Goal: Contribute content: Add original content to the website for others to see

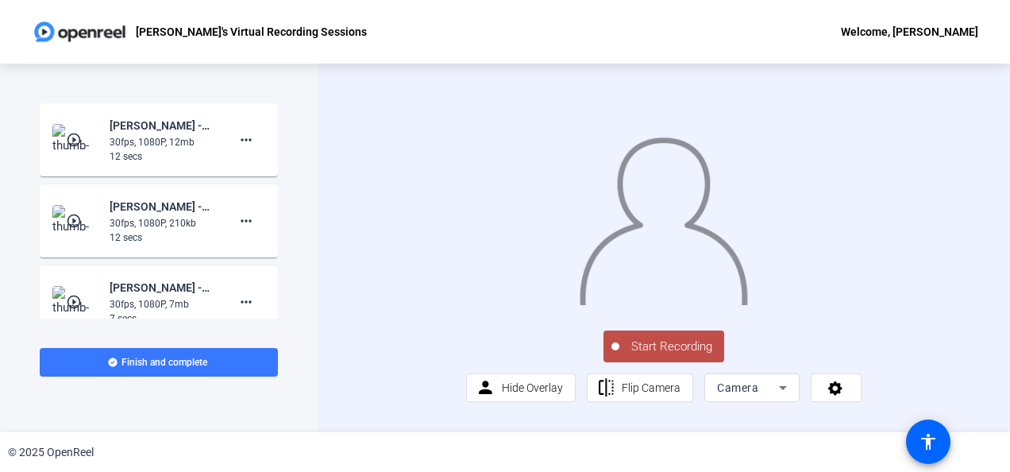
click at [669, 356] on span "Start Recording" at bounding box center [672, 347] width 105 height 18
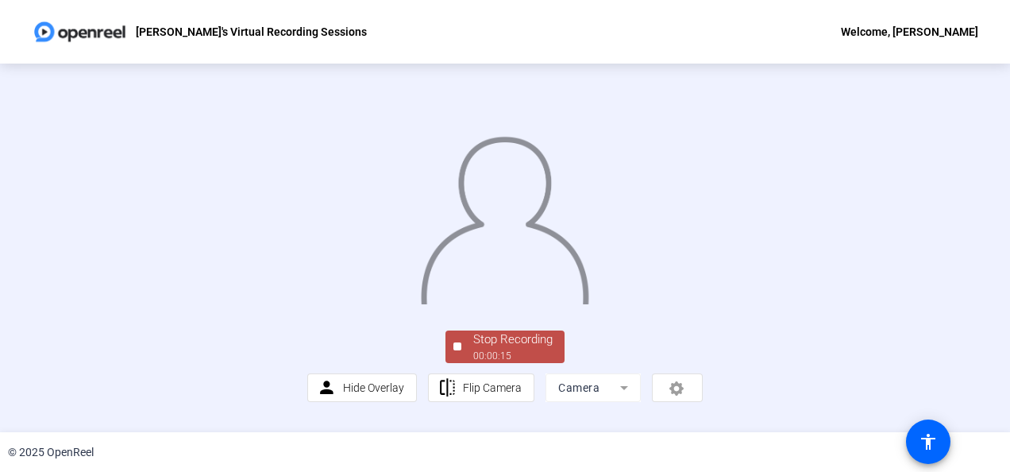
scroll to position [116, 0]
click at [512, 349] on div "Stop Recording" at bounding box center [512, 339] width 79 height 18
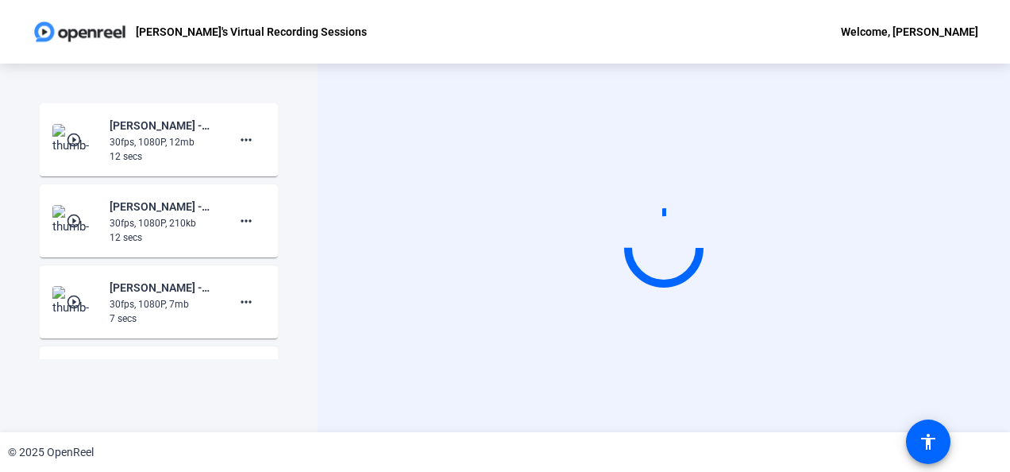
scroll to position [0, 0]
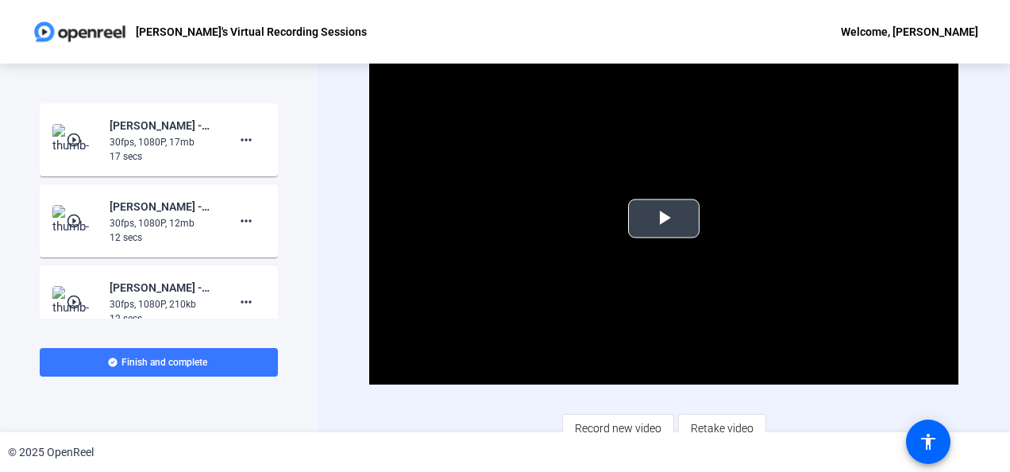
click at [785, 156] on video "Video Player" at bounding box center [663, 218] width 589 height 331
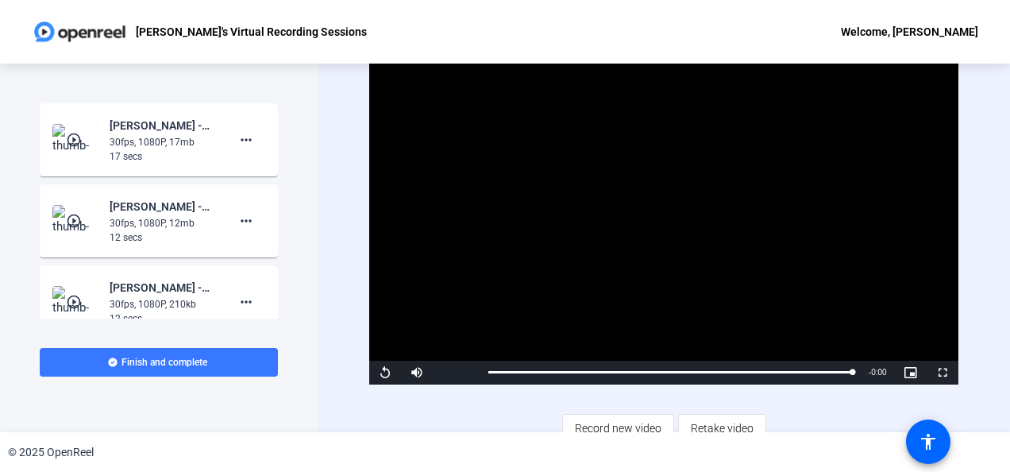
click at [624, 218] on video "Video Player" at bounding box center [663, 218] width 589 height 331
click at [596, 222] on video "Video Player" at bounding box center [663, 218] width 589 height 331
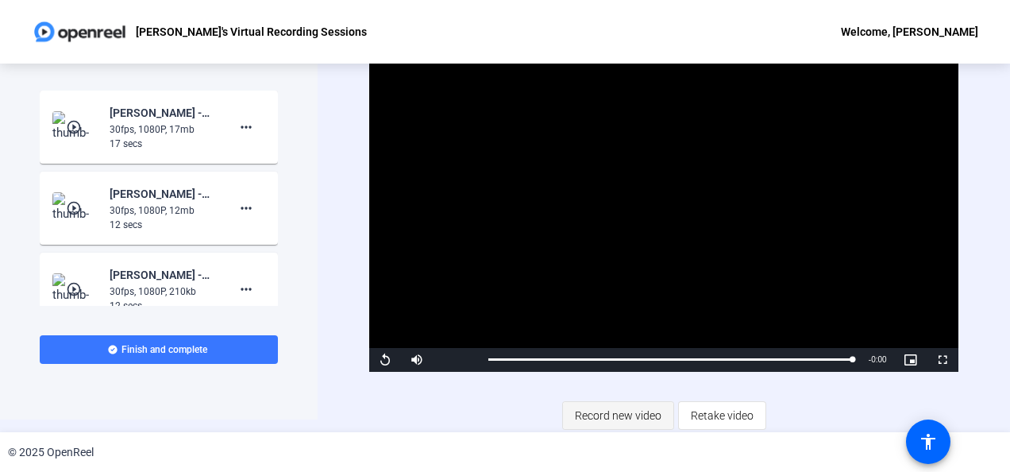
click at [616, 415] on span "Record new video" at bounding box center [618, 415] width 87 height 30
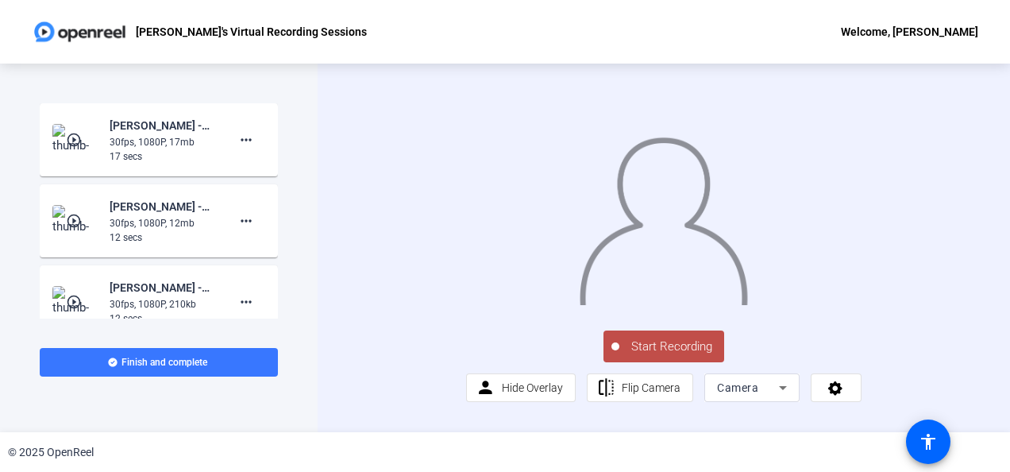
scroll to position [40, 0]
click at [749, 394] on span "Camera" at bounding box center [737, 387] width 41 height 13
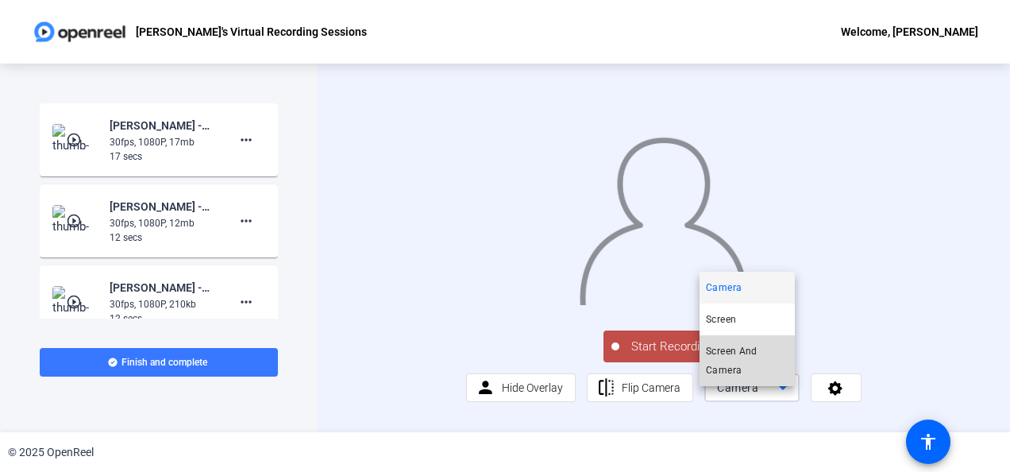
click at [744, 357] on span "Screen And Camera" at bounding box center [747, 361] width 83 height 38
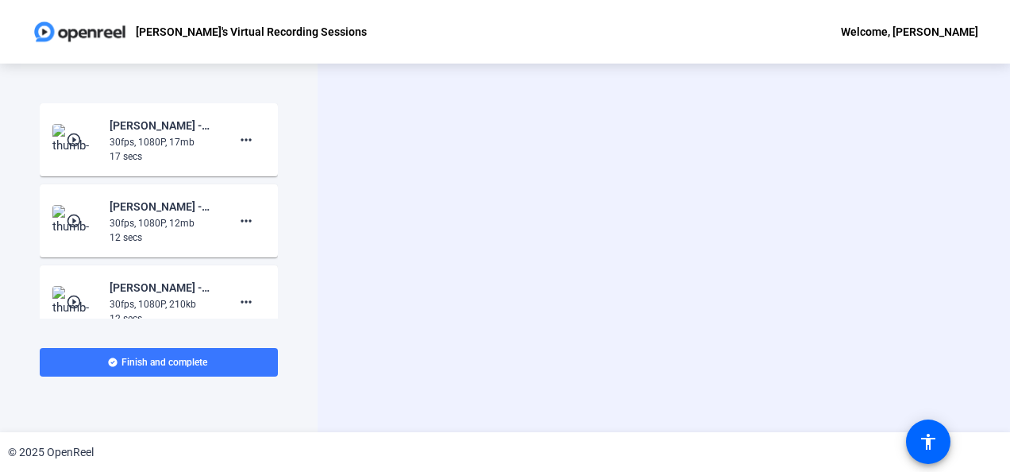
scroll to position [0, 0]
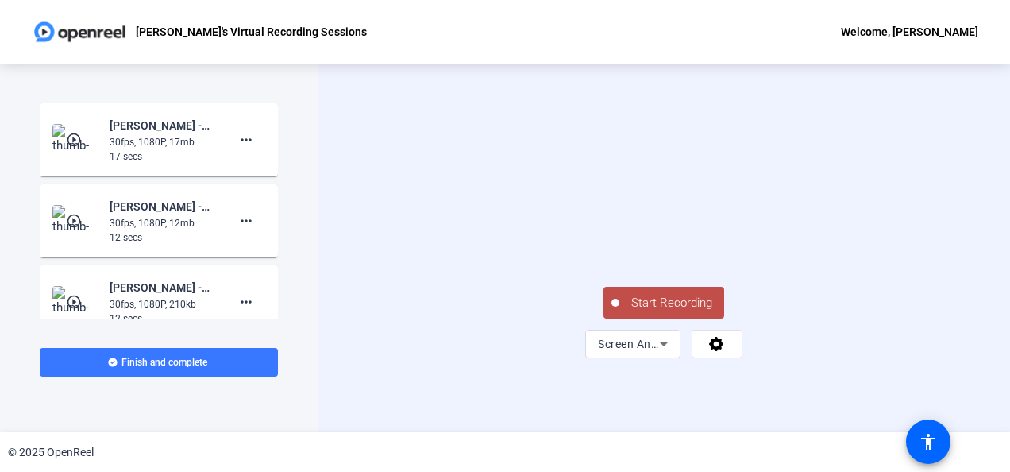
click at [652, 312] on span "Start Recording" at bounding box center [672, 303] width 105 height 18
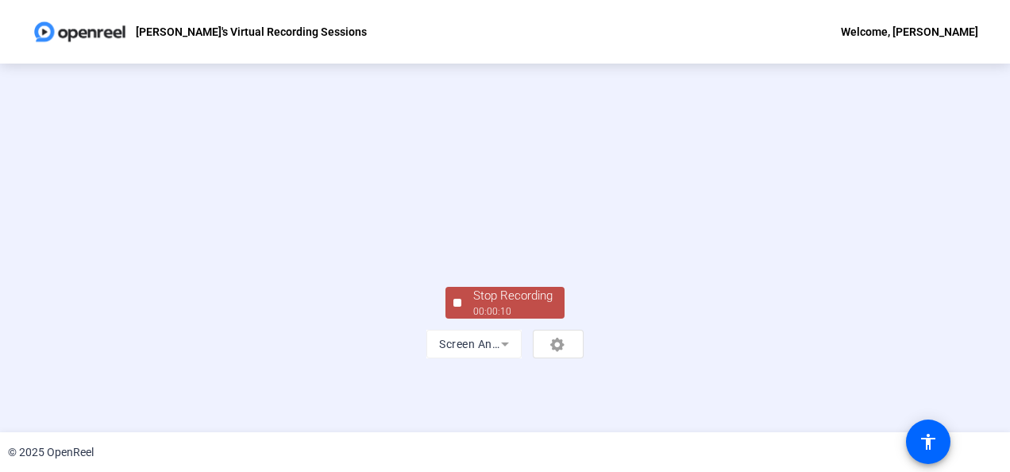
scroll to position [115, 0]
click at [485, 305] on div "Stop Recording" at bounding box center [512, 296] width 79 height 18
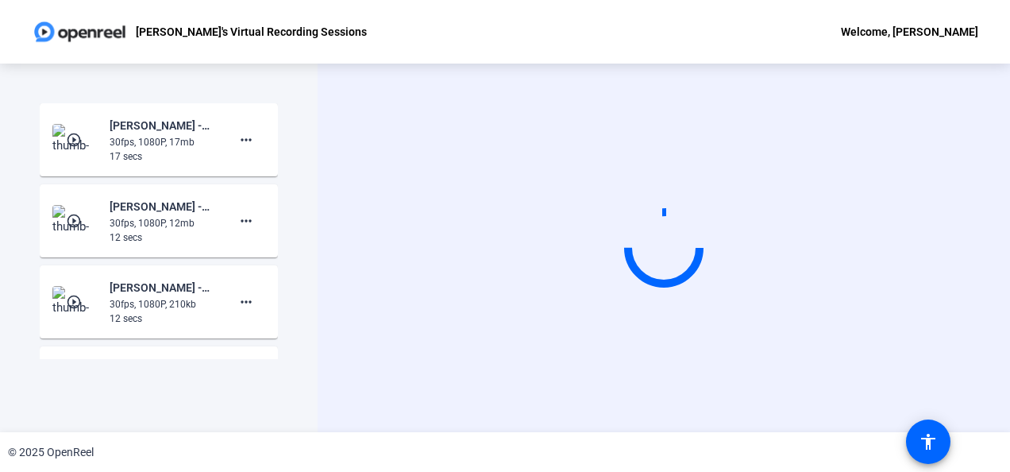
scroll to position [0, 0]
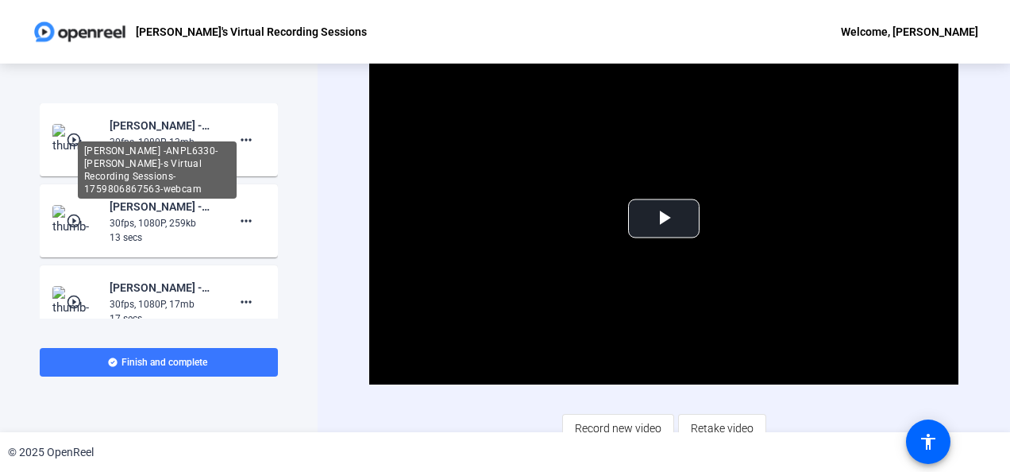
click at [143, 141] on div "[PERSON_NAME] -ANPL6330-[PERSON_NAME]-s Virtual Recording Sessions-175980686756…" at bounding box center [157, 169] width 159 height 57
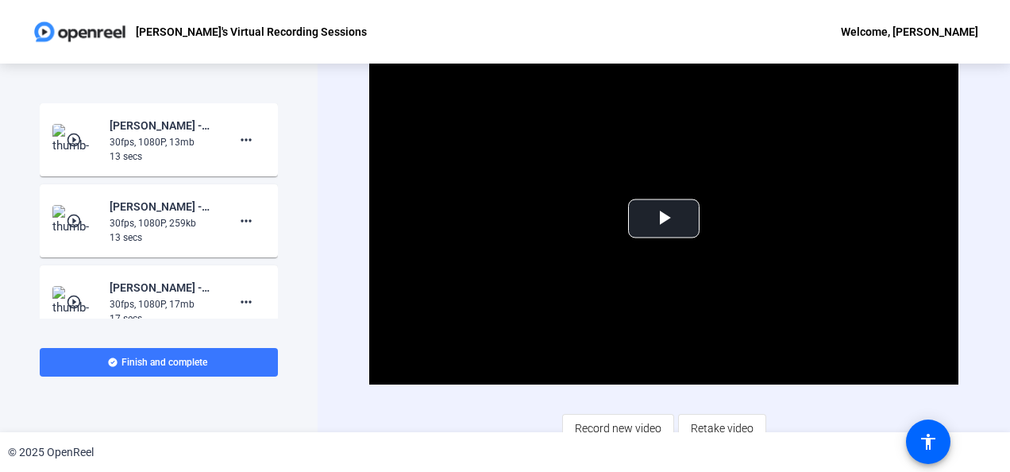
click at [87, 140] on img at bounding box center [75, 140] width 47 height 32
click at [664, 218] on span "Video Player" at bounding box center [664, 218] width 0 height 0
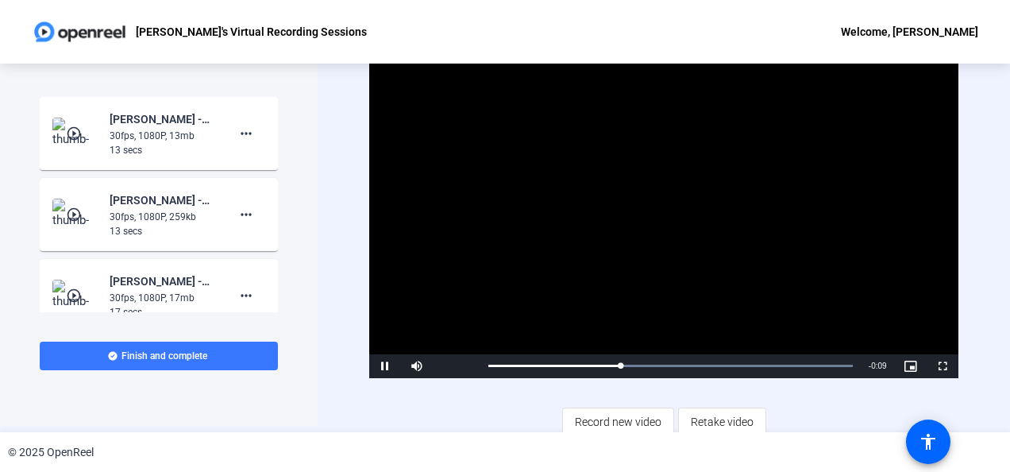
scroll to position [6, 0]
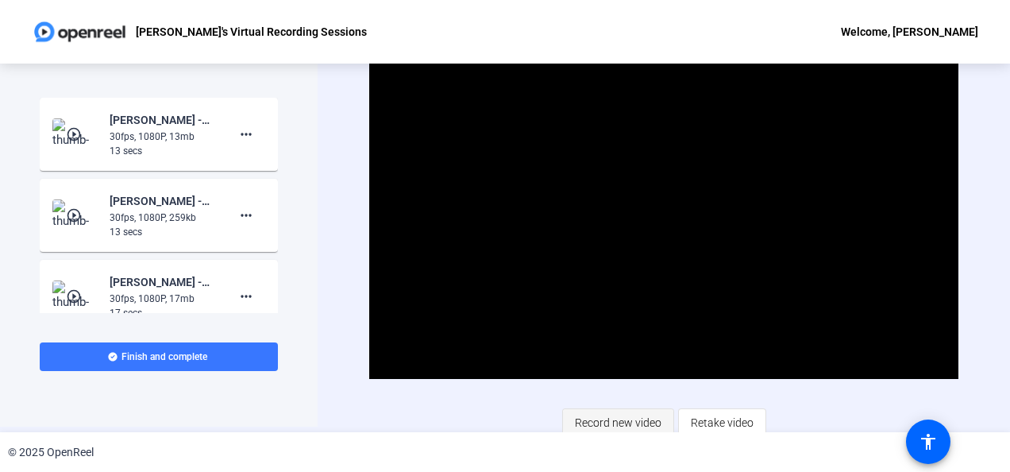
click at [623, 423] on span "Record new video" at bounding box center [618, 423] width 87 height 30
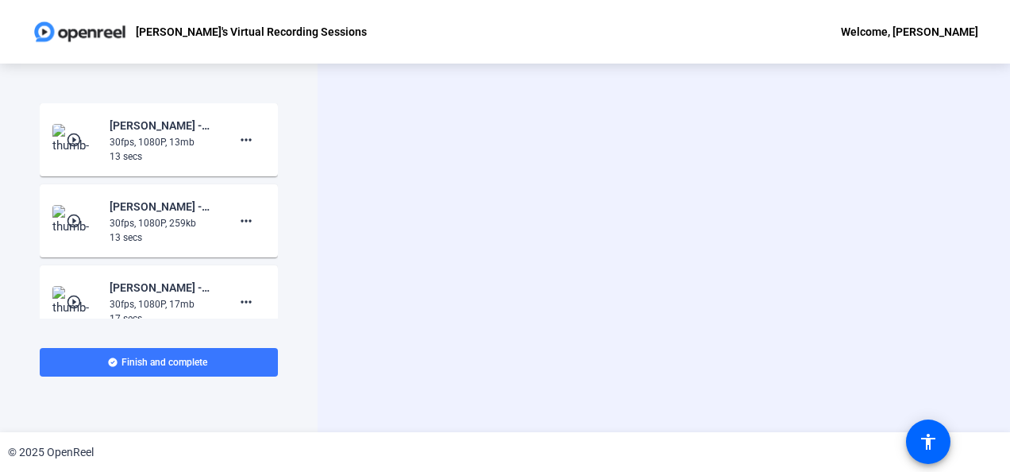
scroll to position [0, 0]
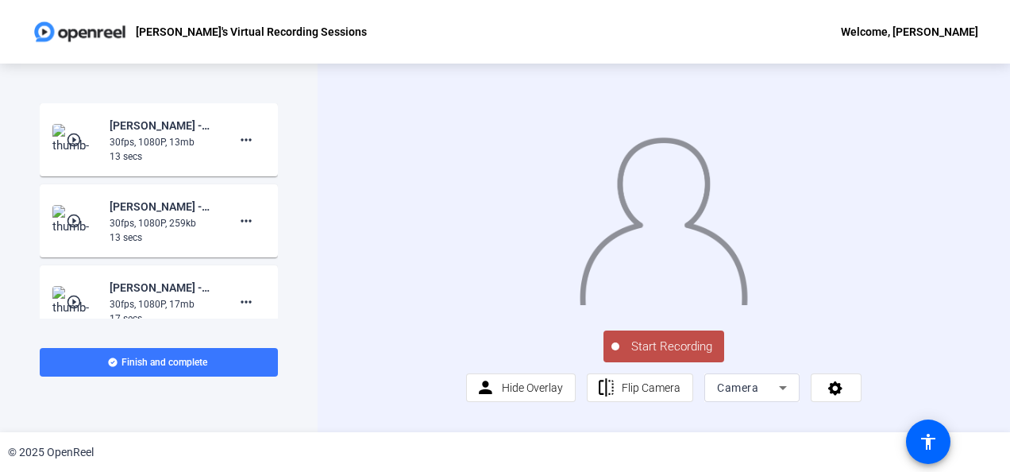
scroll to position [40, 0]
click at [764, 397] on div "Camera" at bounding box center [748, 387] width 62 height 19
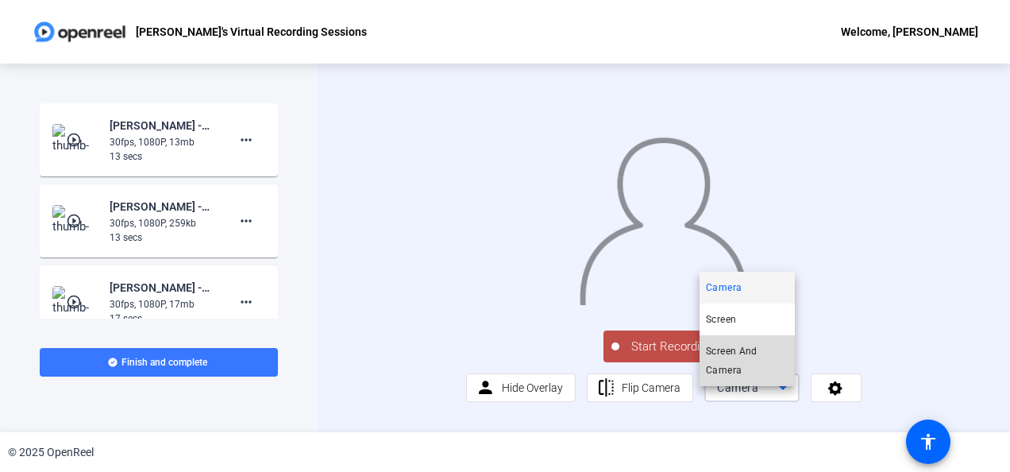
click at [748, 369] on span "Screen And Camera" at bounding box center [747, 361] width 83 height 38
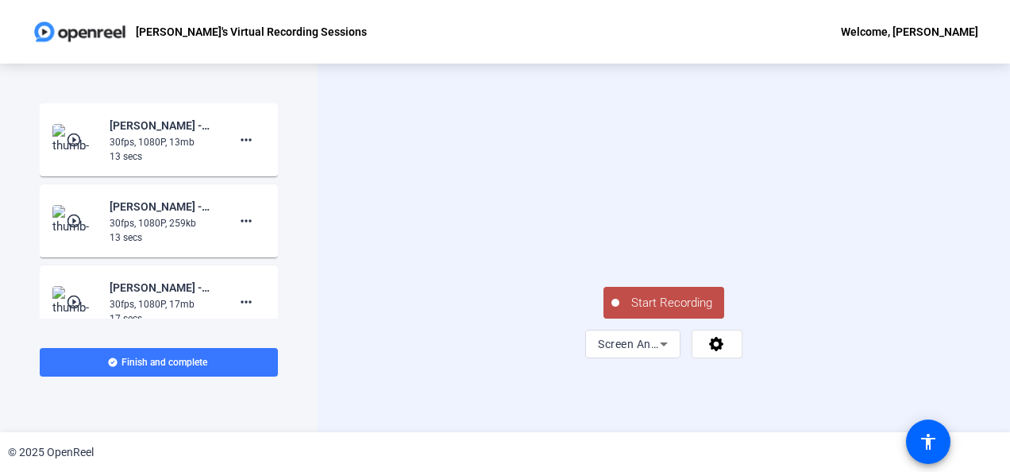
click at [684, 312] on span "Start Recording" at bounding box center [672, 303] width 105 height 18
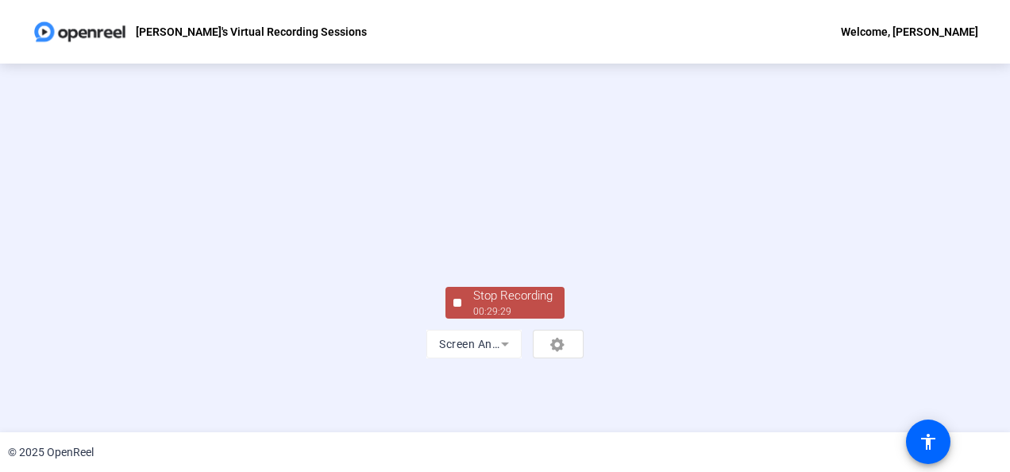
scroll to position [115, 0]
click at [473, 305] on div "Stop Recording" at bounding box center [512, 296] width 79 height 18
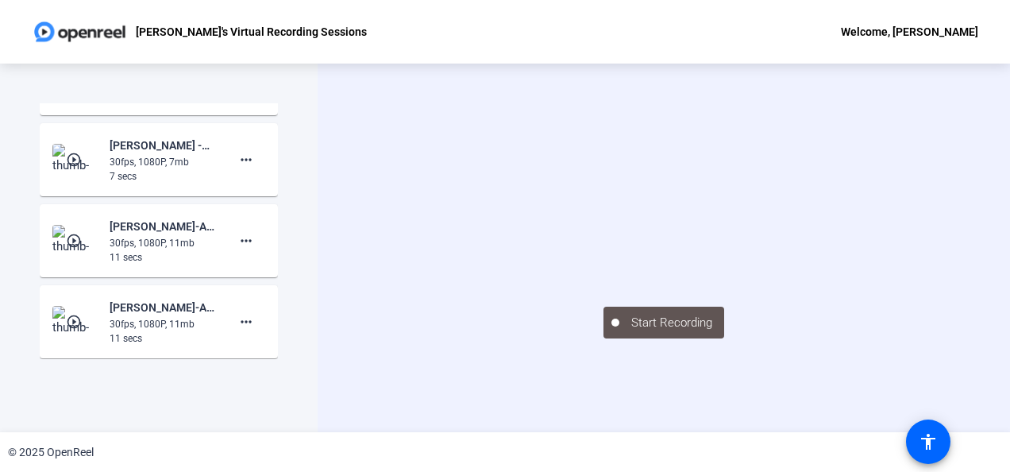
scroll to position [390, 0]
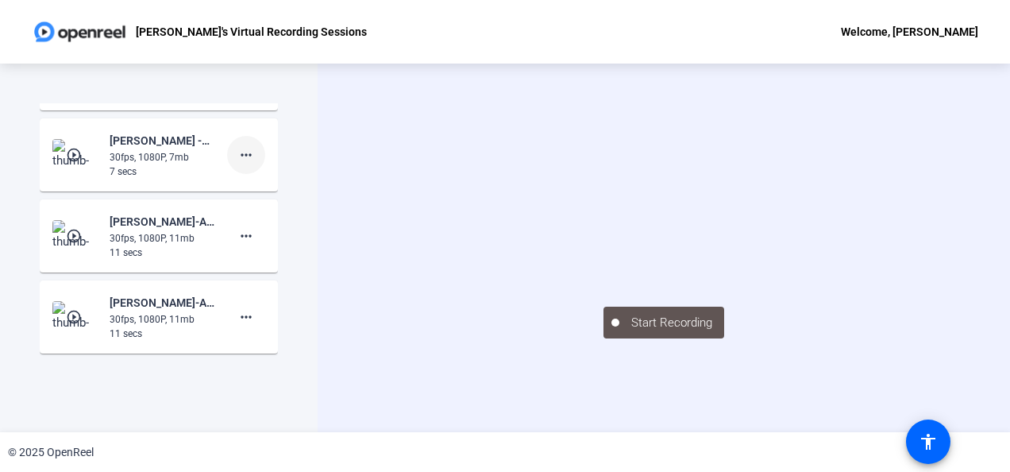
click at [237, 149] on mat-icon "more_horiz" at bounding box center [246, 154] width 19 height 19
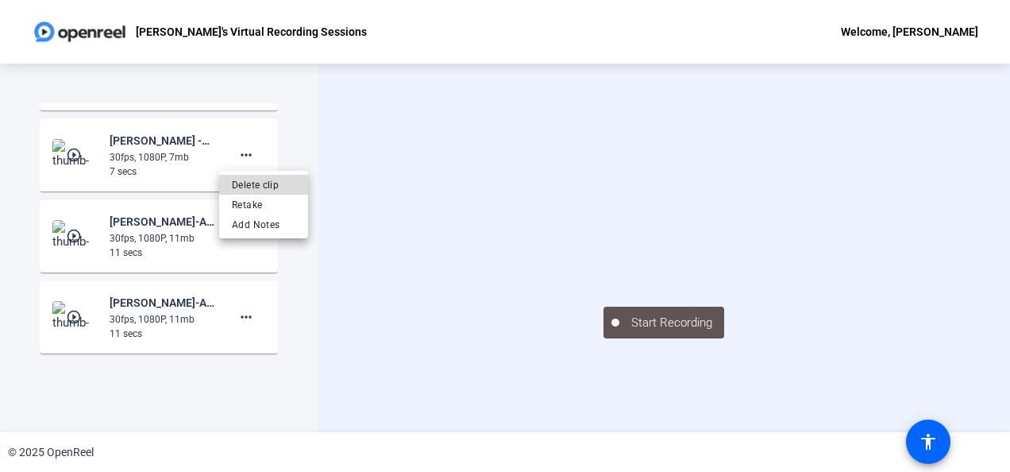
click at [253, 187] on span "Delete clip" at bounding box center [264, 185] width 64 height 19
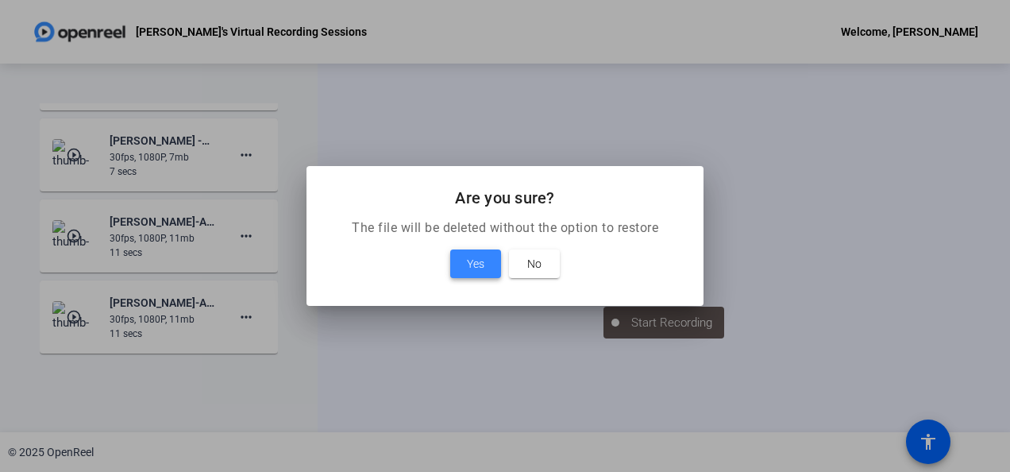
click at [488, 268] on span at bounding box center [475, 264] width 51 height 38
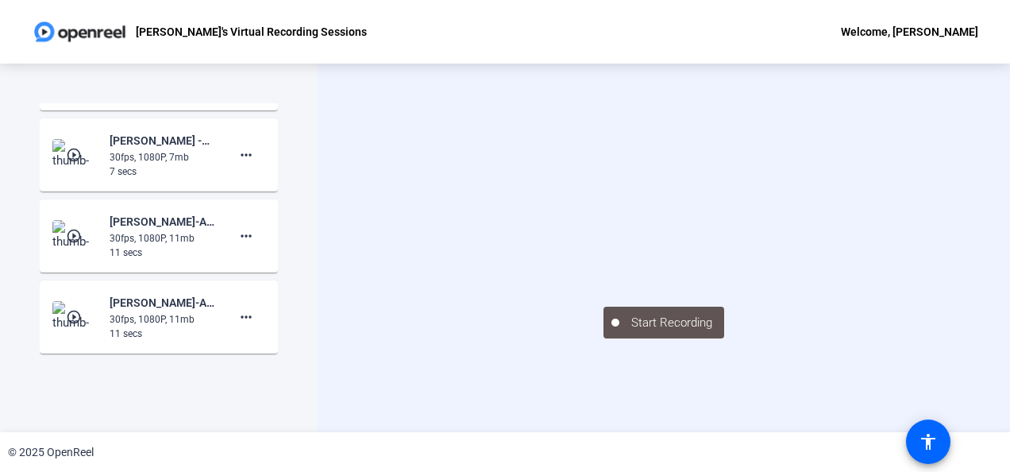
scroll to position [0, 0]
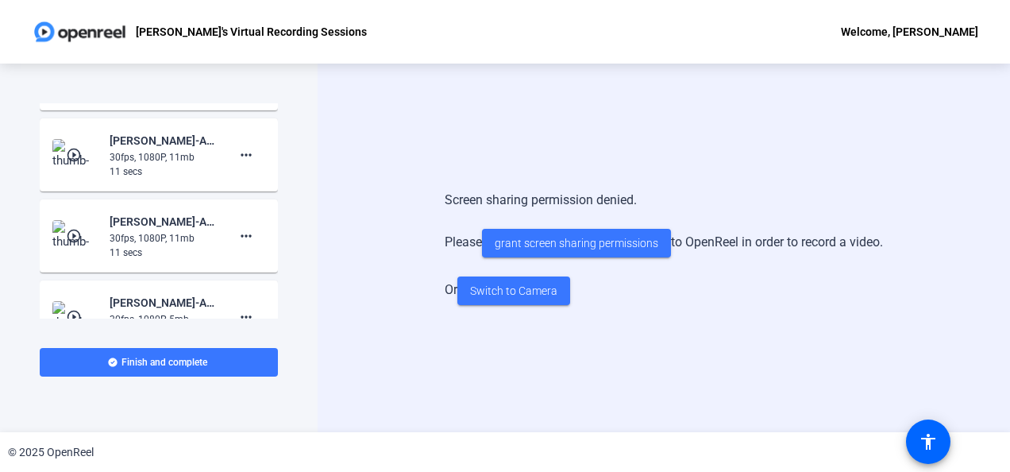
click at [212, 200] on mat-card-content "play_circle_outline Rachel Currie Triska-ANPL6330-Rachel-s Virtual Recording Se…" at bounding box center [159, 235] width 238 height 73
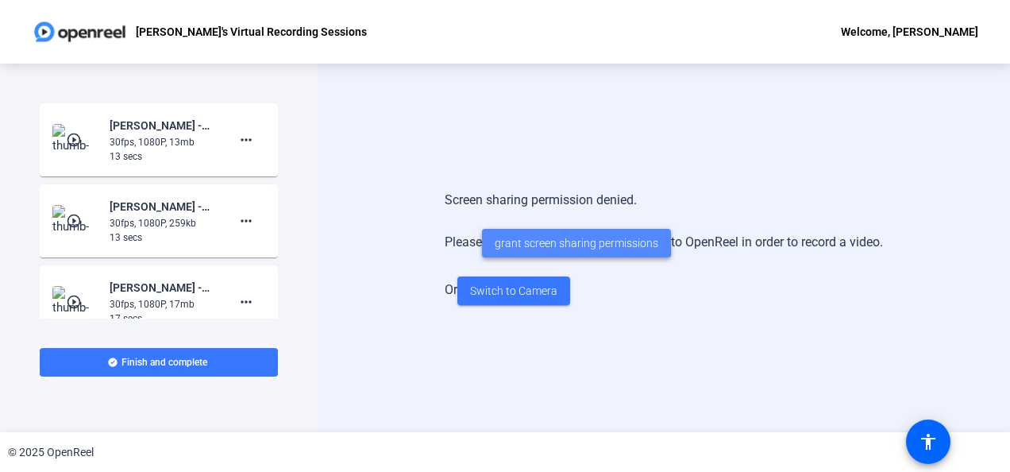
click at [566, 236] on span "grant screen sharing permissions" at bounding box center [577, 243] width 164 height 17
drag, startPoint x: 257, startPoint y: 292, endPoint x: 356, endPoint y: 337, distance: 108.8
click at [356, 337] on div "Screen sharing permission denied. Please grant screen sharing permissions to Op…" at bounding box center [664, 248] width 693 height 369
click at [199, 145] on div "30fps, 1080P, 13mb" at bounding box center [163, 142] width 106 height 14
click at [72, 140] on mat-icon "play_circle_outline" at bounding box center [75, 140] width 19 height 16
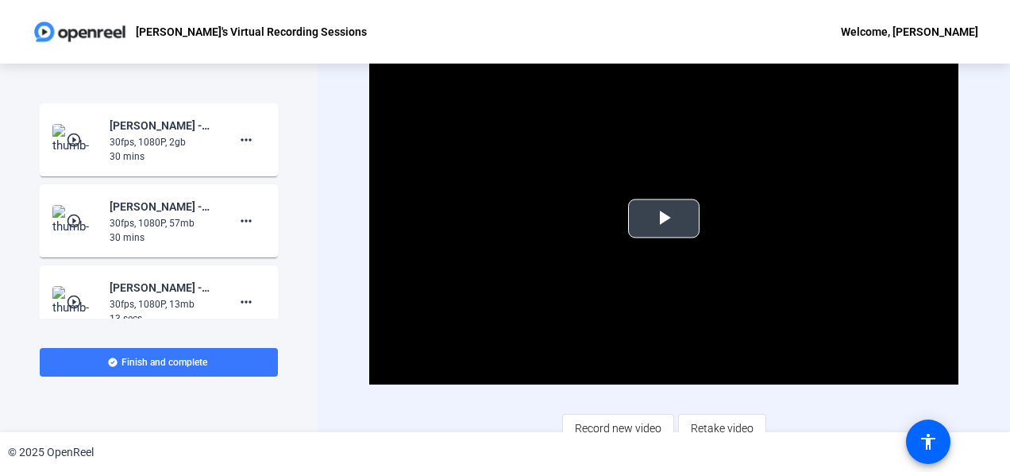
click at [664, 218] on span "Video Player" at bounding box center [664, 218] width 0 height 0
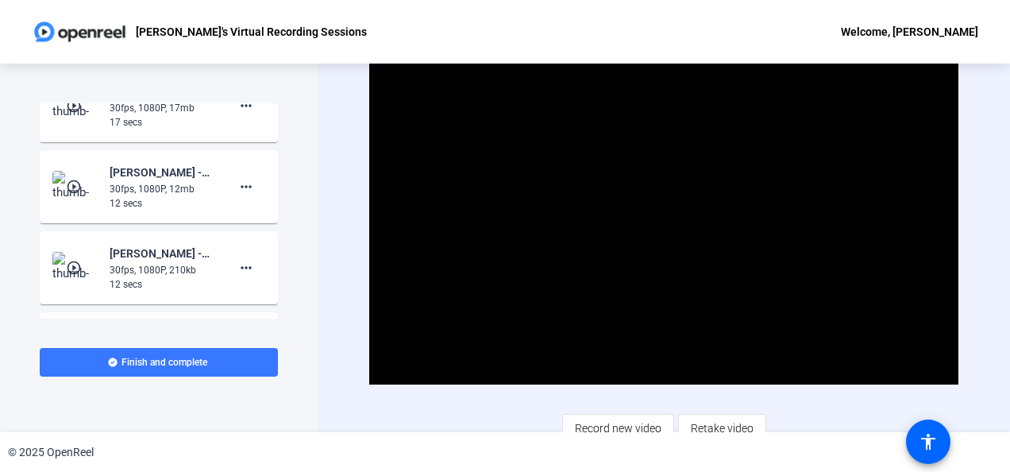
scroll to position [359, 0]
click at [237, 181] on mat-icon "more_horiz" at bounding box center [246, 185] width 19 height 19
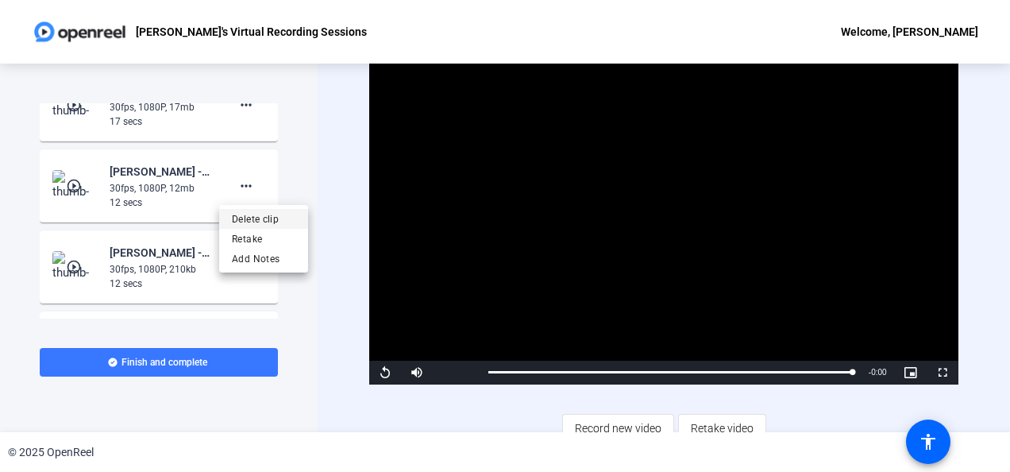
click at [246, 220] on span "Delete clip" at bounding box center [264, 219] width 64 height 19
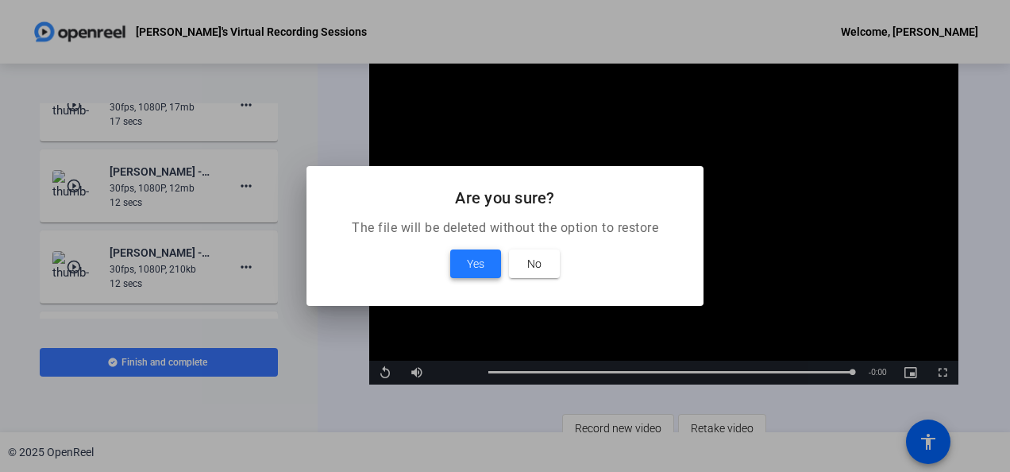
click at [470, 265] on span "Yes" at bounding box center [475, 263] width 17 height 19
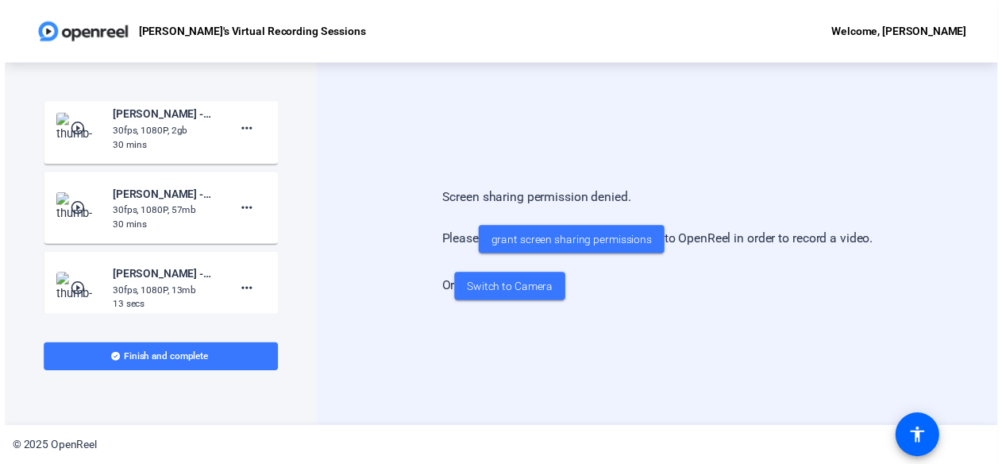
scroll to position [0, 0]
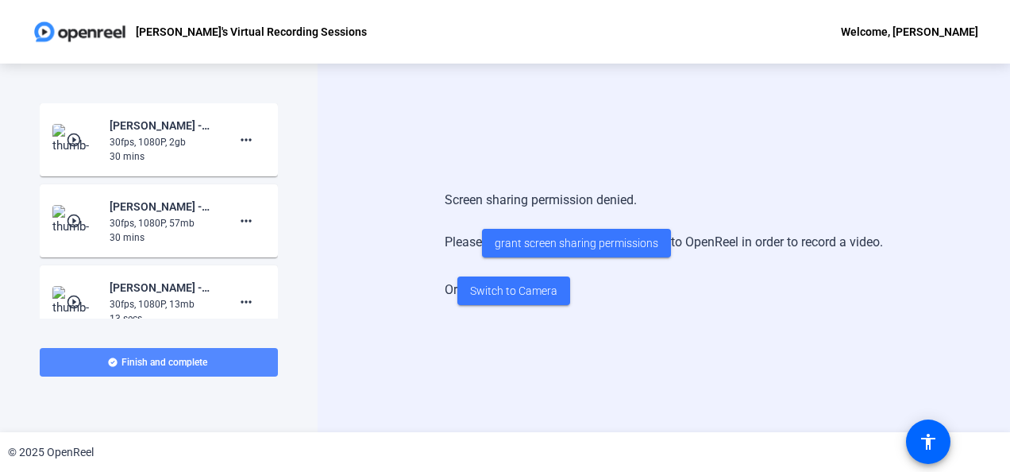
click at [158, 362] on span "Finish and complete" at bounding box center [165, 362] width 86 height 13
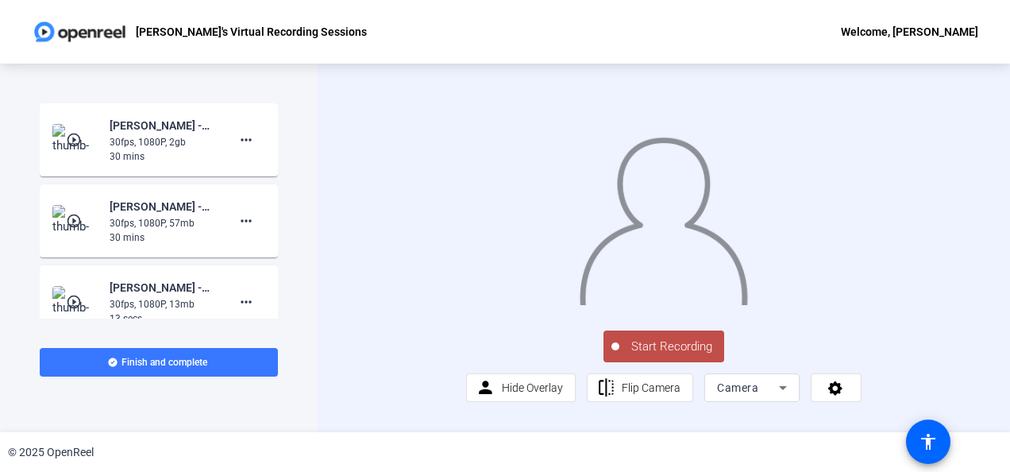
click at [74, 138] on mat-icon "play_circle_outline" at bounding box center [75, 140] width 19 height 16
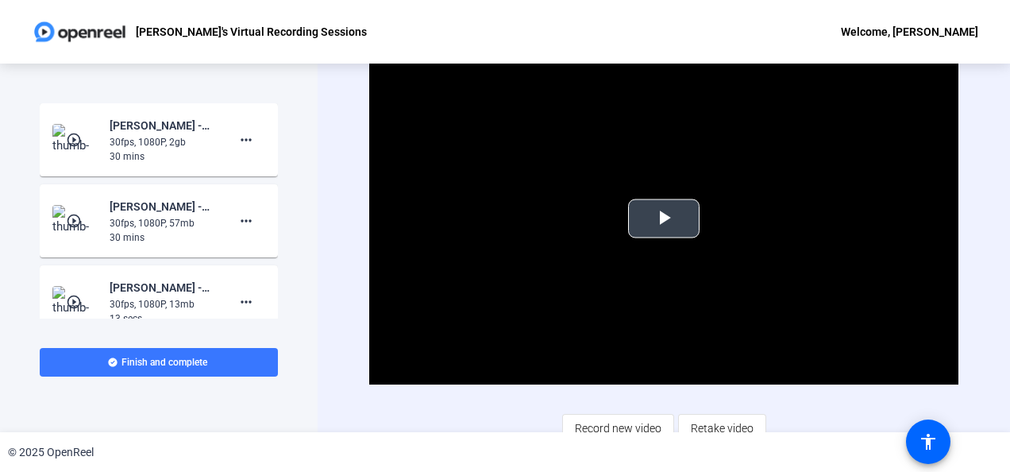
click at [664, 218] on span "Video Player" at bounding box center [664, 218] width 0 height 0
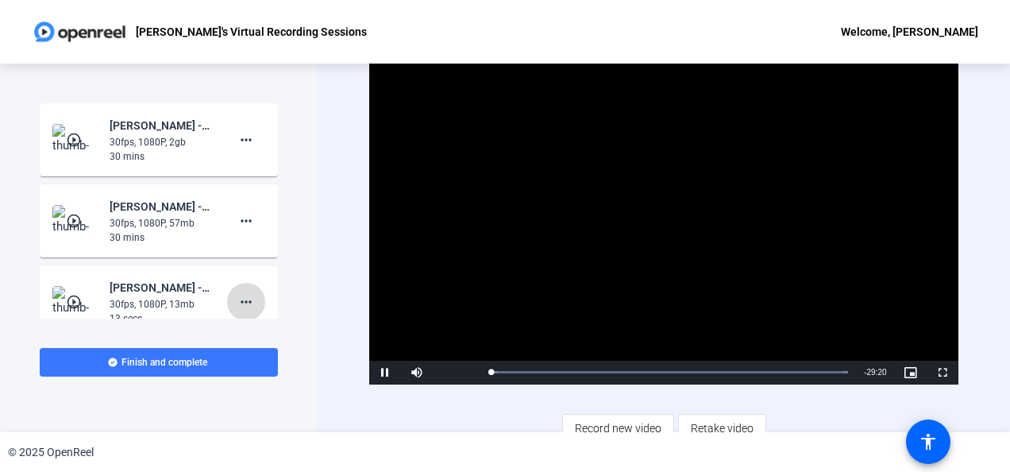
click at [237, 300] on mat-icon "more_horiz" at bounding box center [246, 301] width 19 height 19
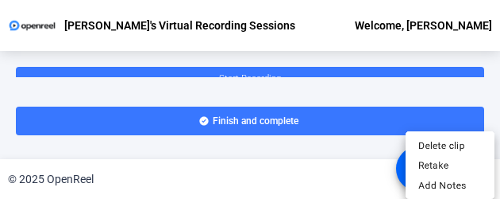
click at [342, 50] on div at bounding box center [250, 99] width 500 height 199
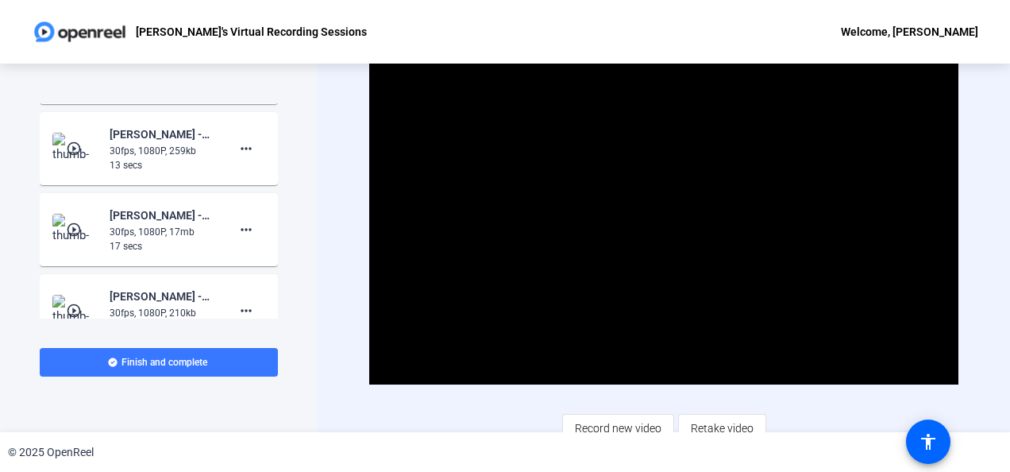
scroll to position [193, 0]
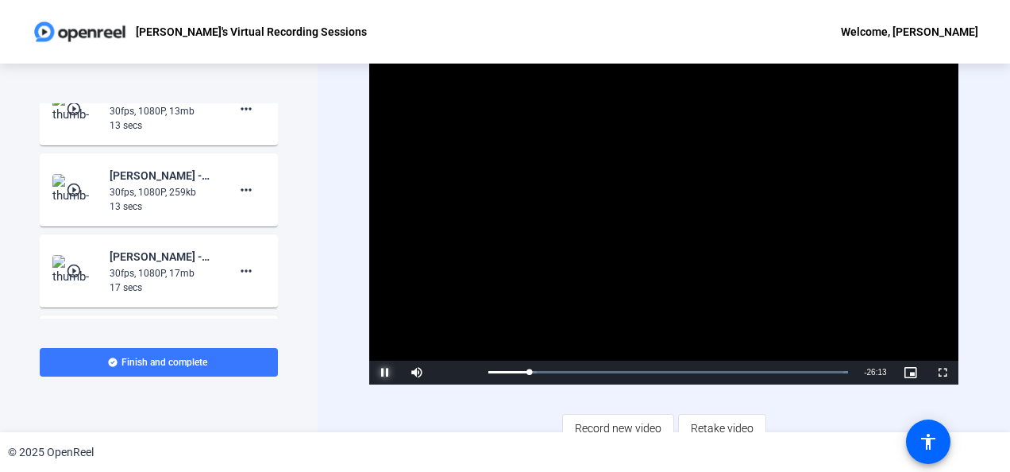
click at [383, 373] on span "Video Player" at bounding box center [385, 373] width 32 height 0
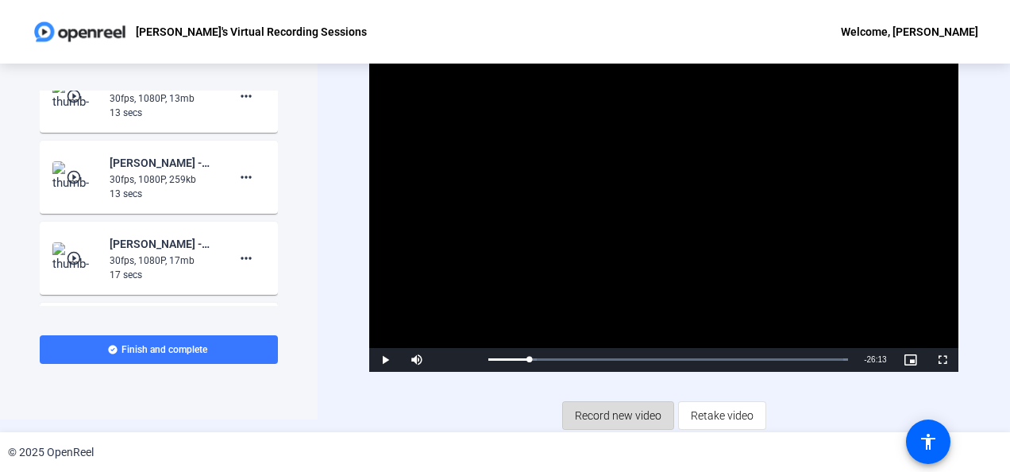
click at [613, 418] on span "Record new video" at bounding box center [618, 415] width 87 height 30
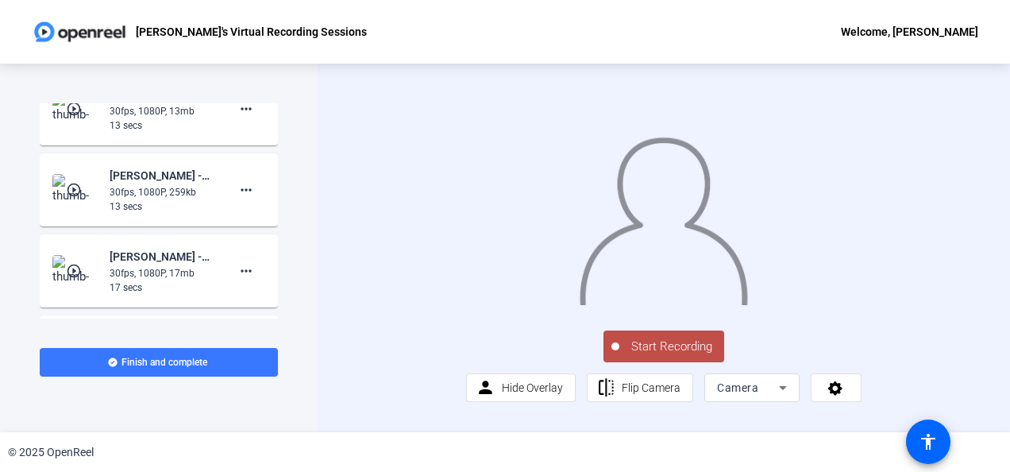
scroll to position [40, 0]
click at [774, 397] on icon at bounding box center [783, 387] width 19 height 19
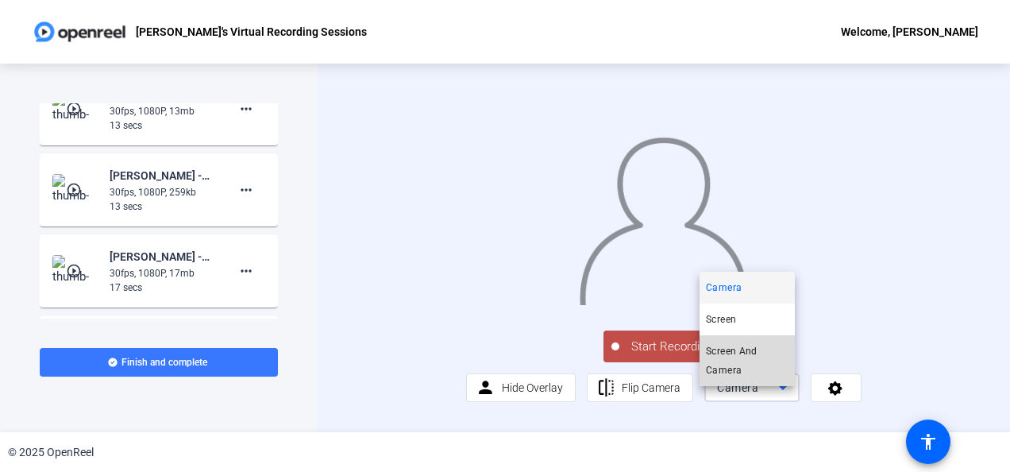
click at [753, 354] on span "Screen And Camera" at bounding box center [747, 361] width 83 height 38
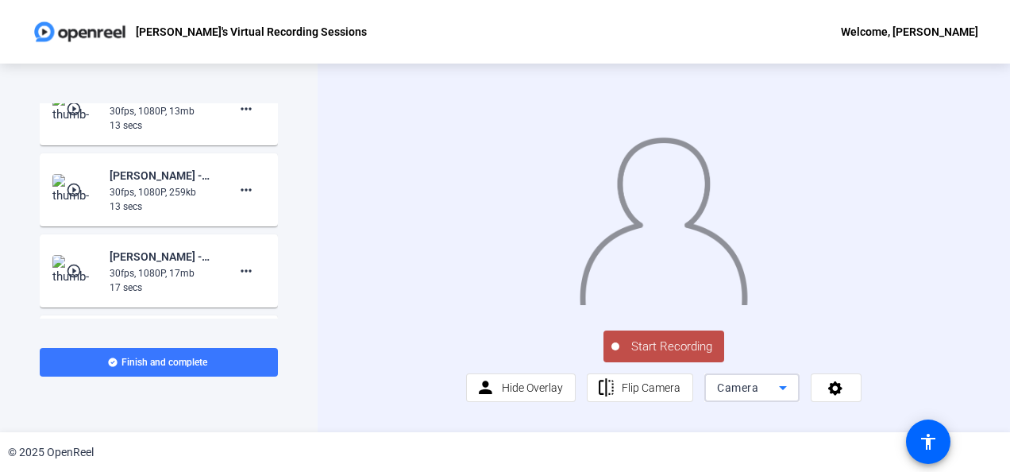
scroll to position [0, 0]
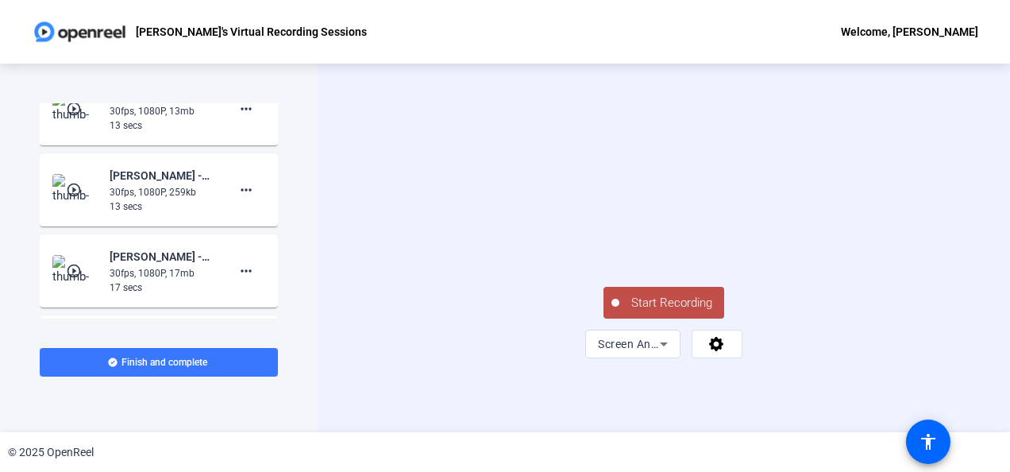
click at [775, 264] on video at bounding box center [715, 230] width 119 height 67
click at [683, 312] on span "Start Recording" at bounding box center [672, 303] width 105 height 18
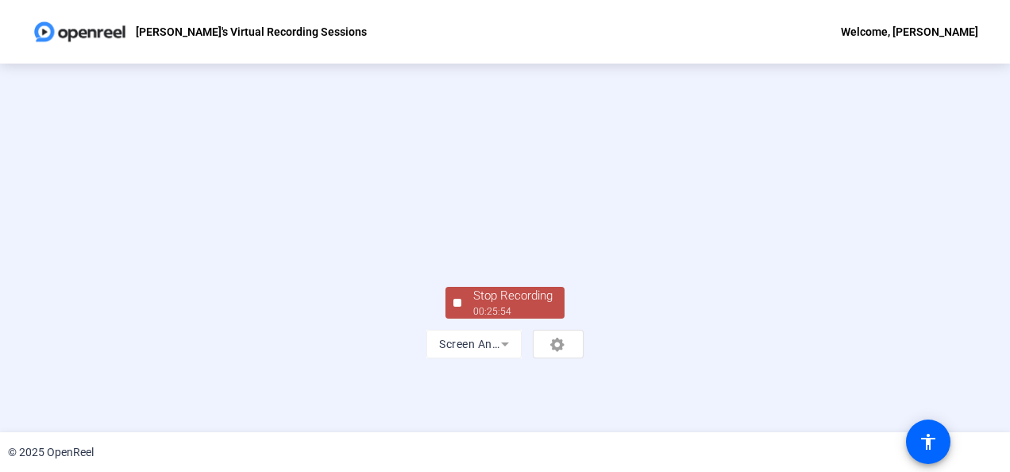
scroll to position [115, 0]
click at [513, 305] on div "Stop Recording" at bounding box center [512, 296] width 79 height 18
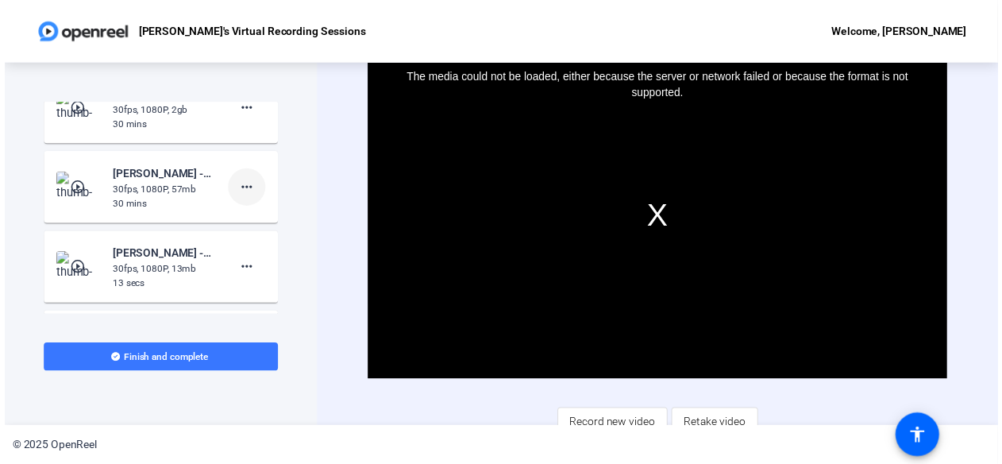
scroll to position [0, 0]
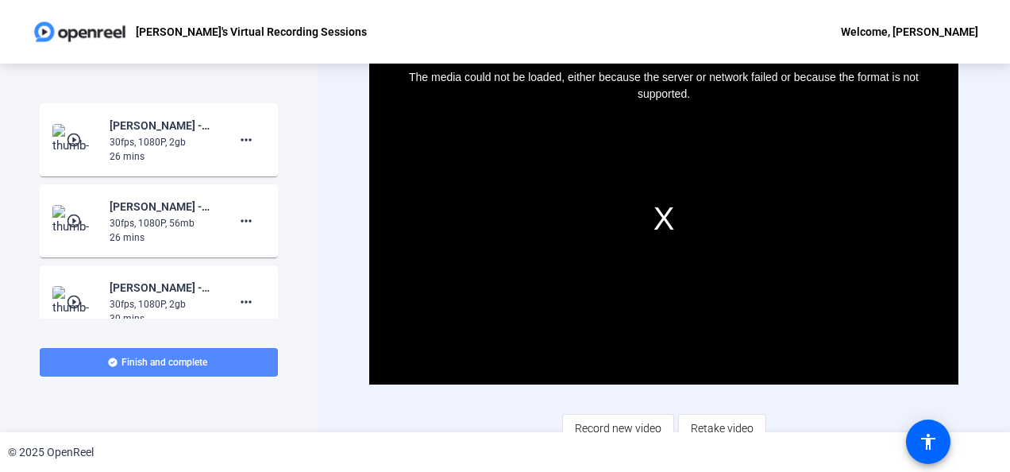
click at [174, 361] on span "Finish and complete" at bounding box center [165, 362] width 86 height 13
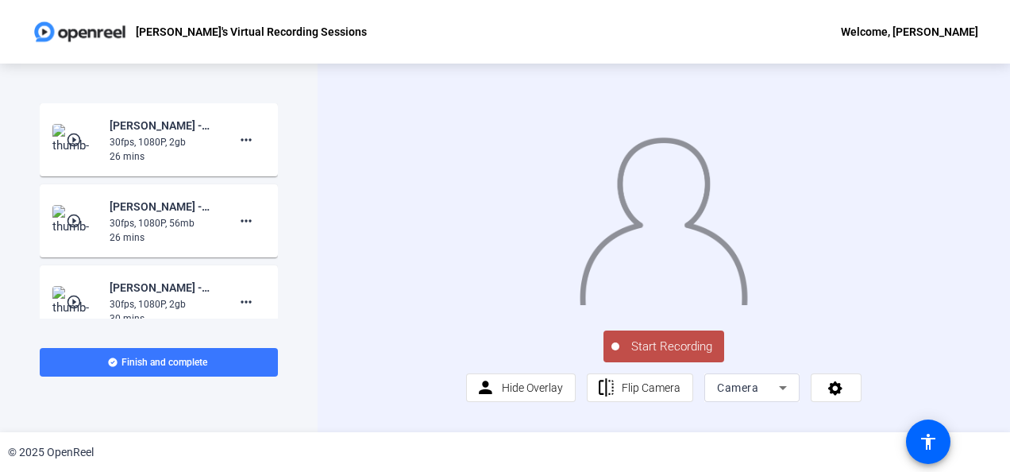
click at [73, 133] on mat-icon "play_circle_outline" at bounding box center [75, 140] width 19 height 16
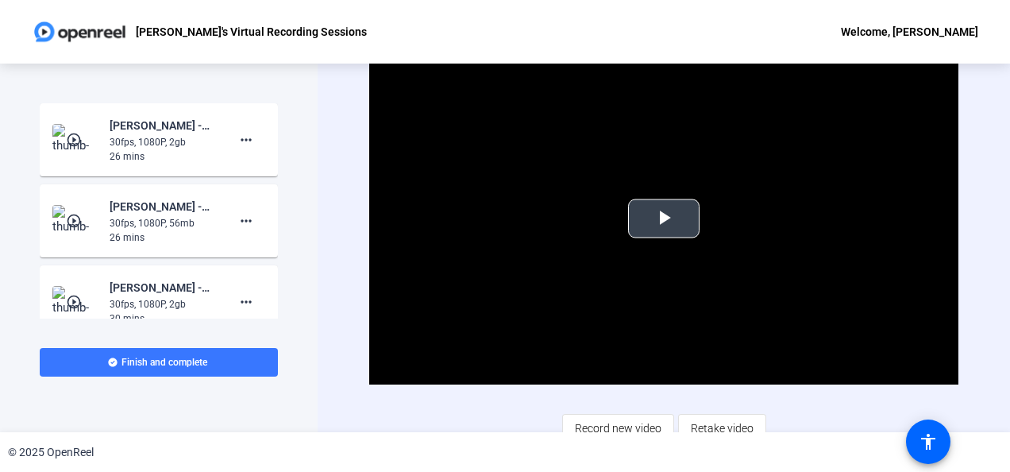
click at [664, 218] on span "Video Player" at bounding box center [664, 218] width 0 height 0
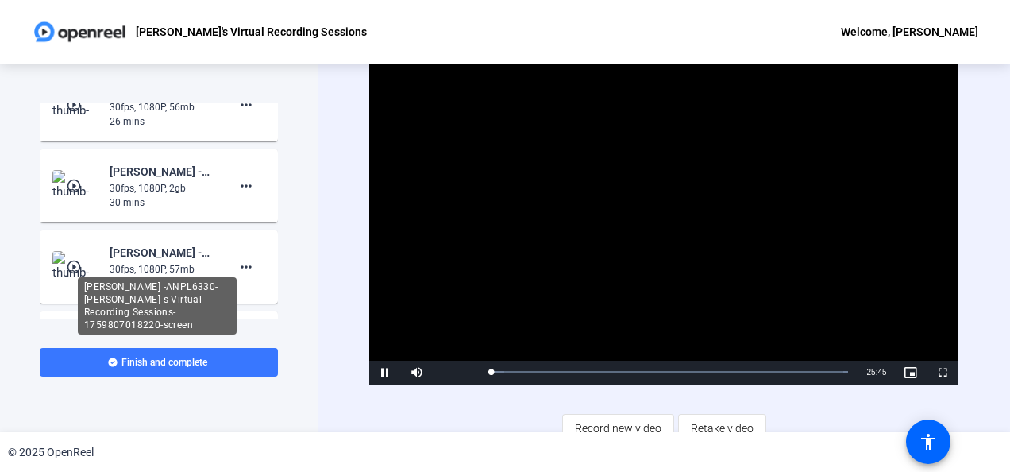
scroll to position [116, 0]
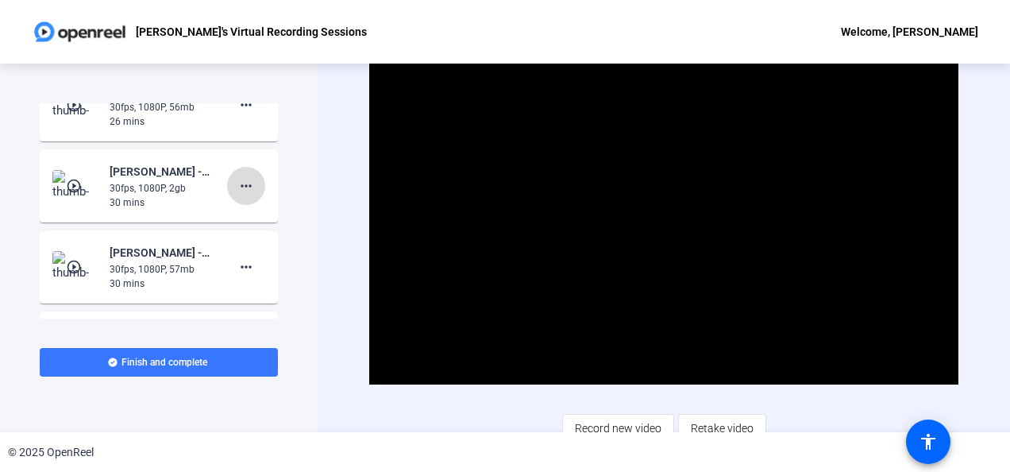
click at [243, 189] on mat-icon "more_horiz" at bounding box center [246, 185] width 19 height 19
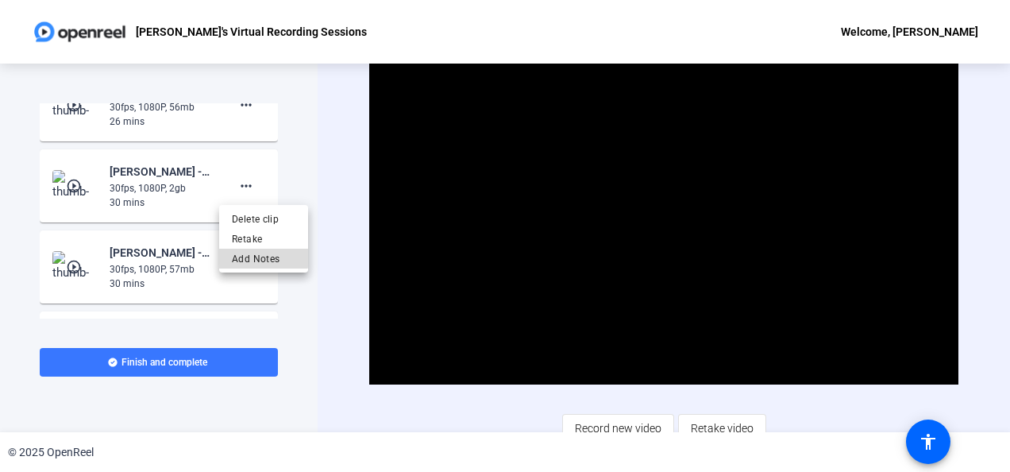
click at [252, 257] on span "Add Notes" at bounding box center [264, 258] width 64 height 19
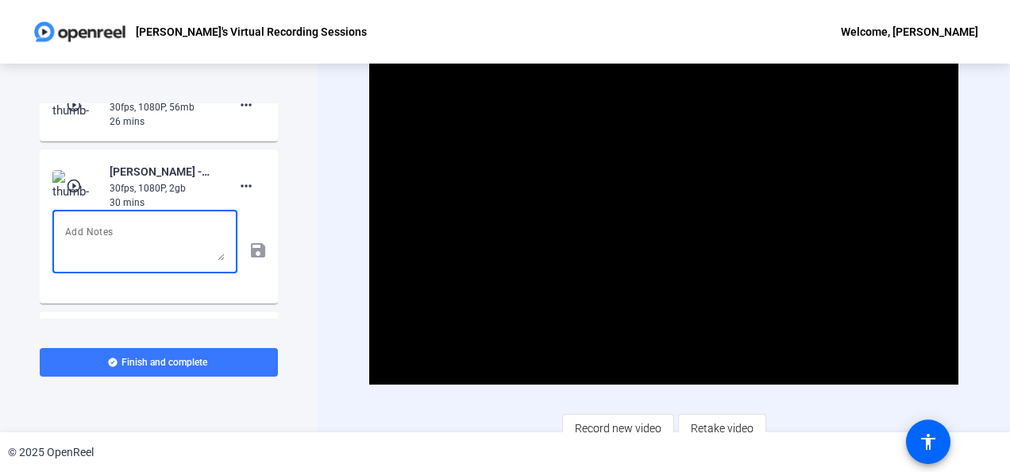
click at [180, 240] on textarea at bounding box center [145, 241] width 160 height 38
click at [180, 240] on textarea "A" at bounding box center [145, 241] width 160 height 38
type textarea "Actually Module 10, Lecture 1"
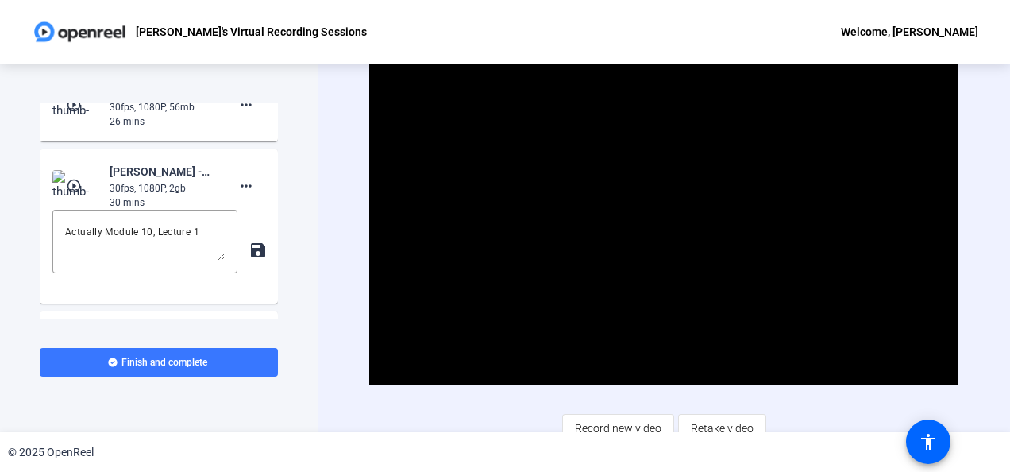
click at [249, 253] on mat-icon "save" at bounding box center [257, 250] width 17 height 19
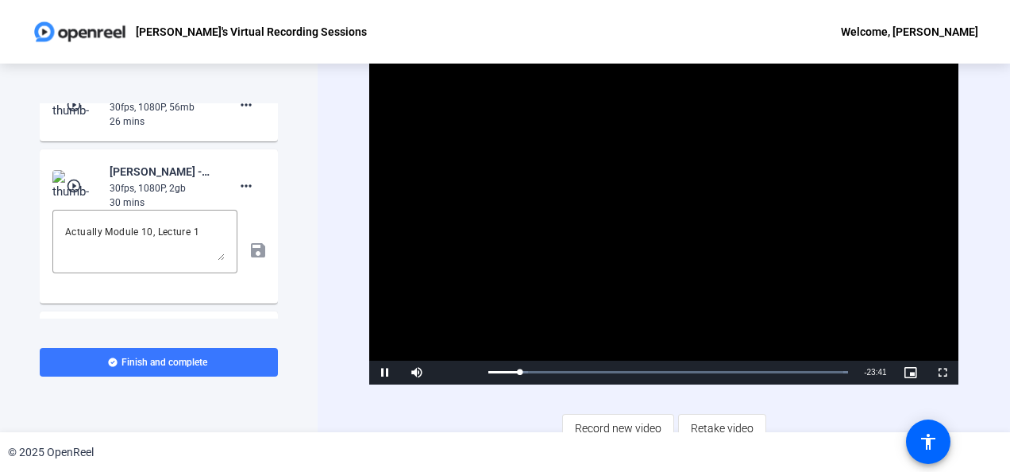
scroll to position [13, 0]
